Goal: Task Accomplishment & Management: Use online tool/utility

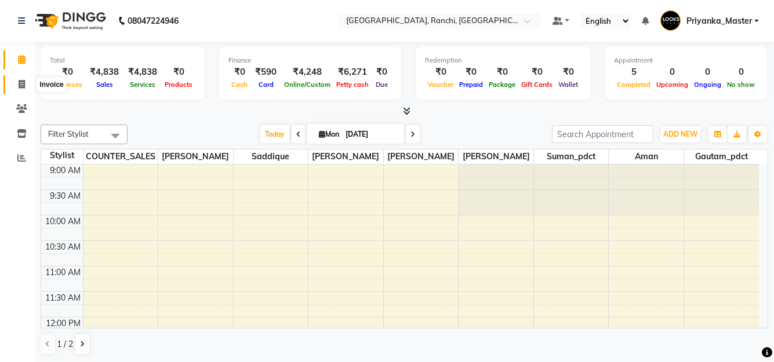
click at [24, 85] on icon at bounding box center [22, 84] width 6 height 9
select select "service"
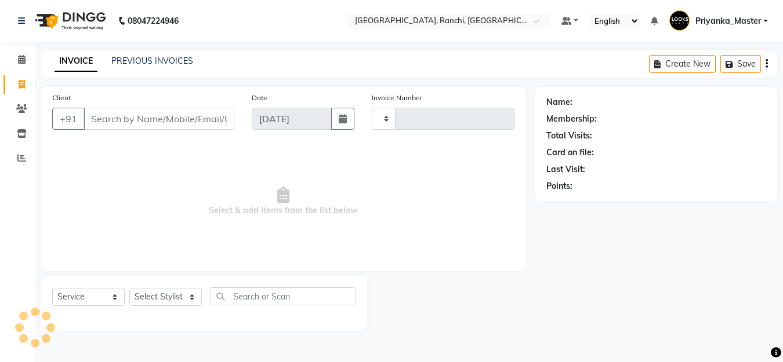
type input "1358"
select select "6463"
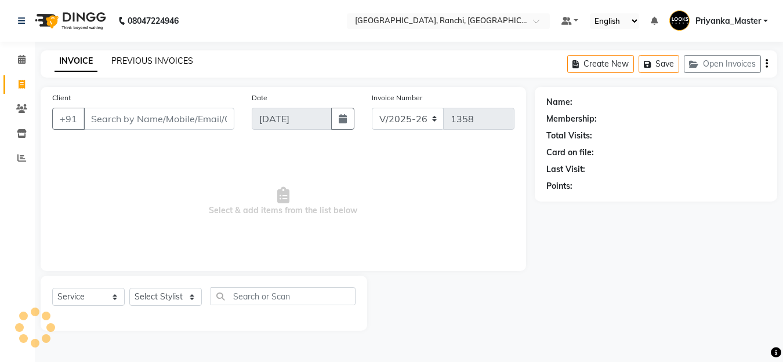
click at [179, 61] on link "PREVIOUS INVOICES" at bounding box center [152, 61] width 82 height 10
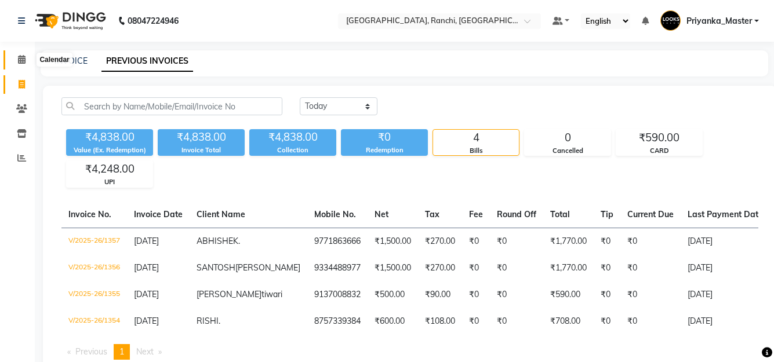
click at [23, 62] on icon at bounding box center [22, 59] width 8 height 9
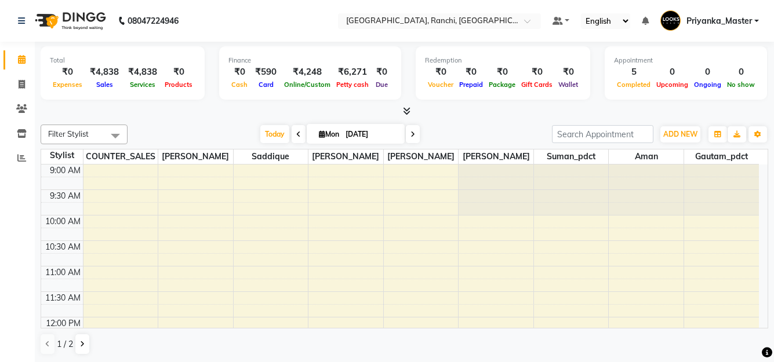
click at [409, 110] on icon at bounding box center [407, 111] width 8 height 9
